Goal: Check status: Check status

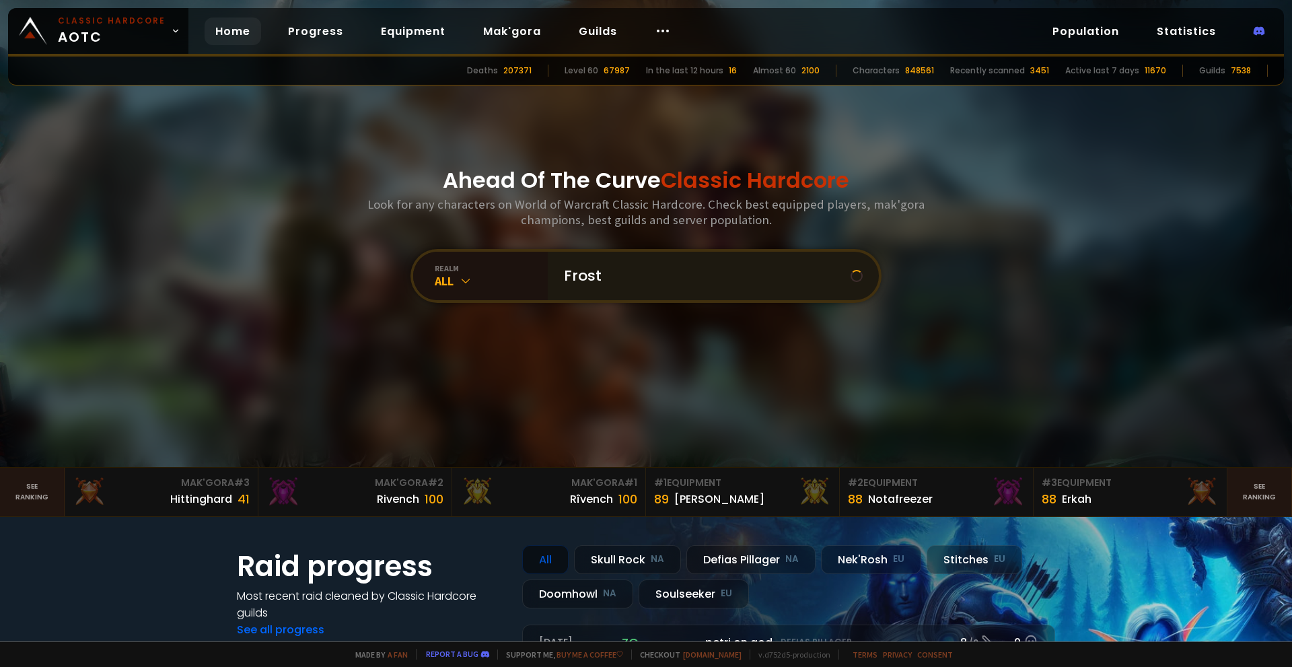
type input "Frosto"
click at [642, 283] on input "text" at bounding box center [709, 276] width 307 height 48
type input "Frost"
click at [459, 281] on icon at bounding box center [465, 280] width 13 height 13
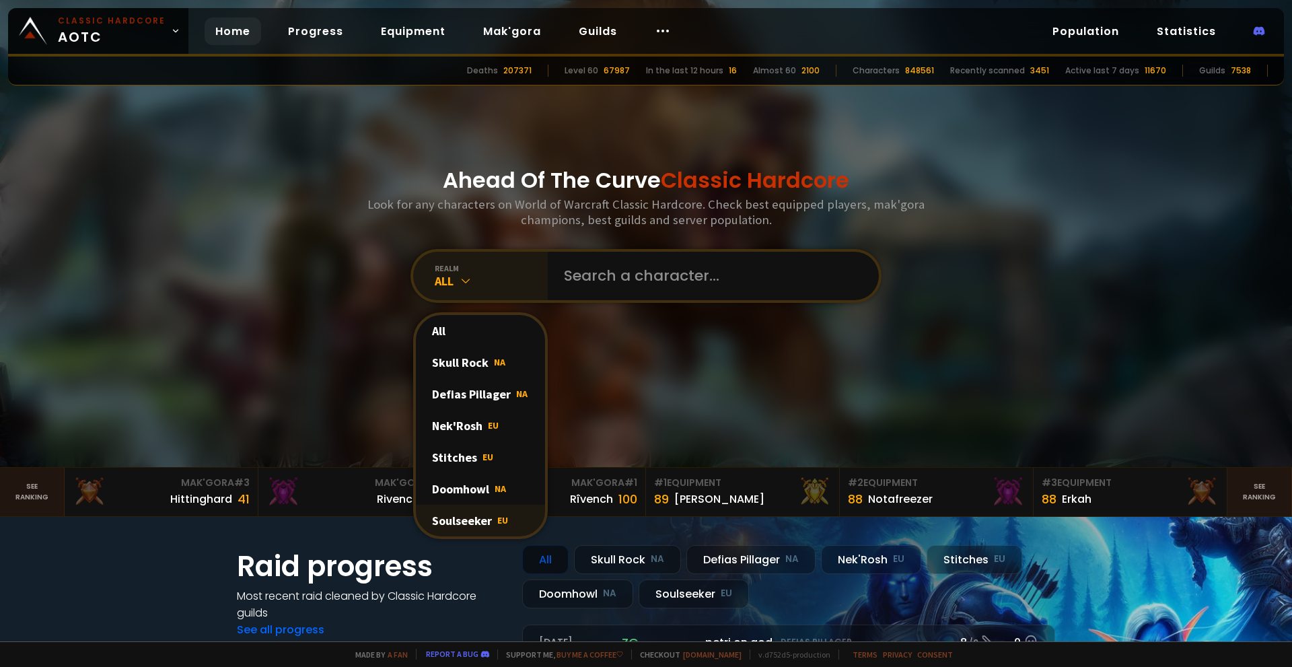
click at [477, 513] on div "Soulseeker EU" at bounding box center [480, 521] width 129 height 32
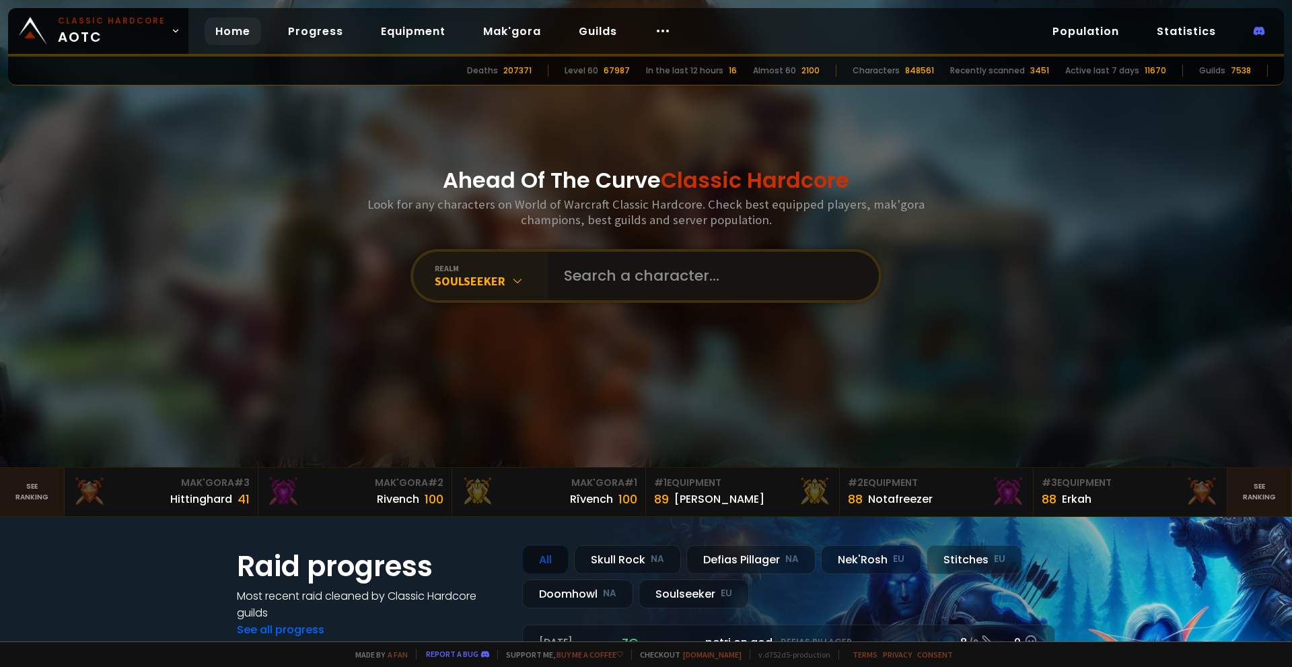
click at [627, 272] on input "text" at bounding box center [709, 276] width 307 height 48
type input "frosto"
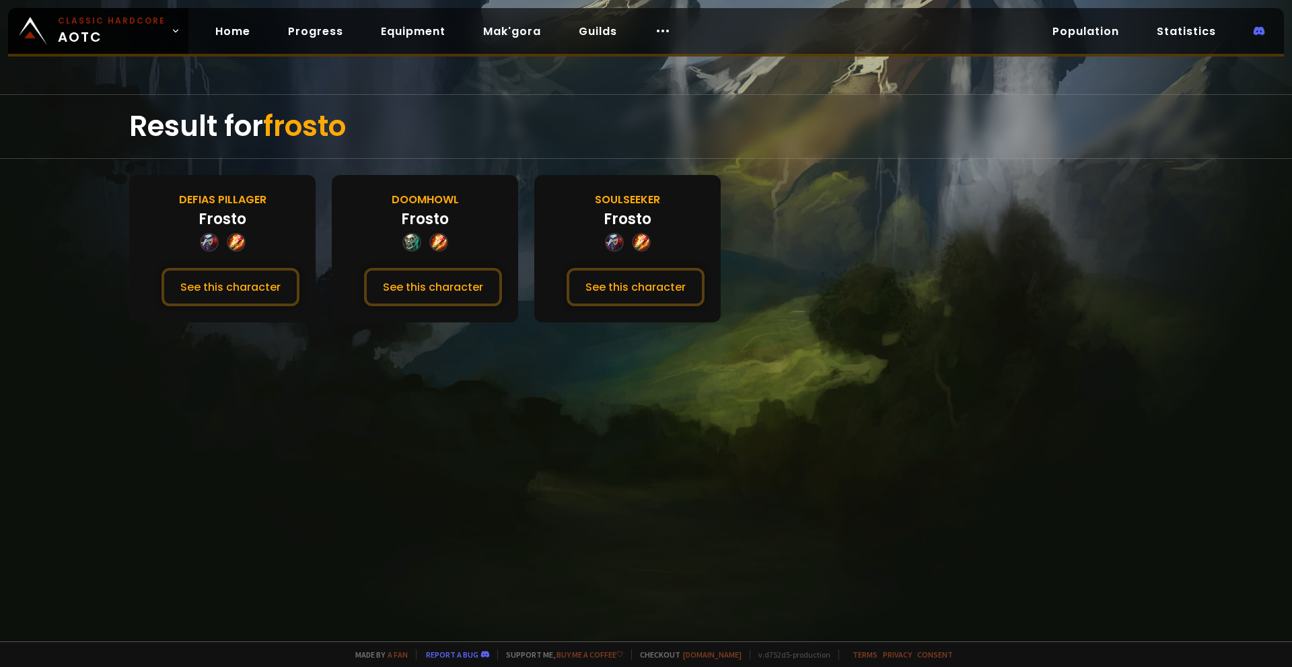
click at [588, 456] on div "Result for frosto Defias Pillager Frosto See this character [PERSON_NAME] See t…" at bounding box center [646, 367] width 1292 height 547
